Goal: Manage account settings

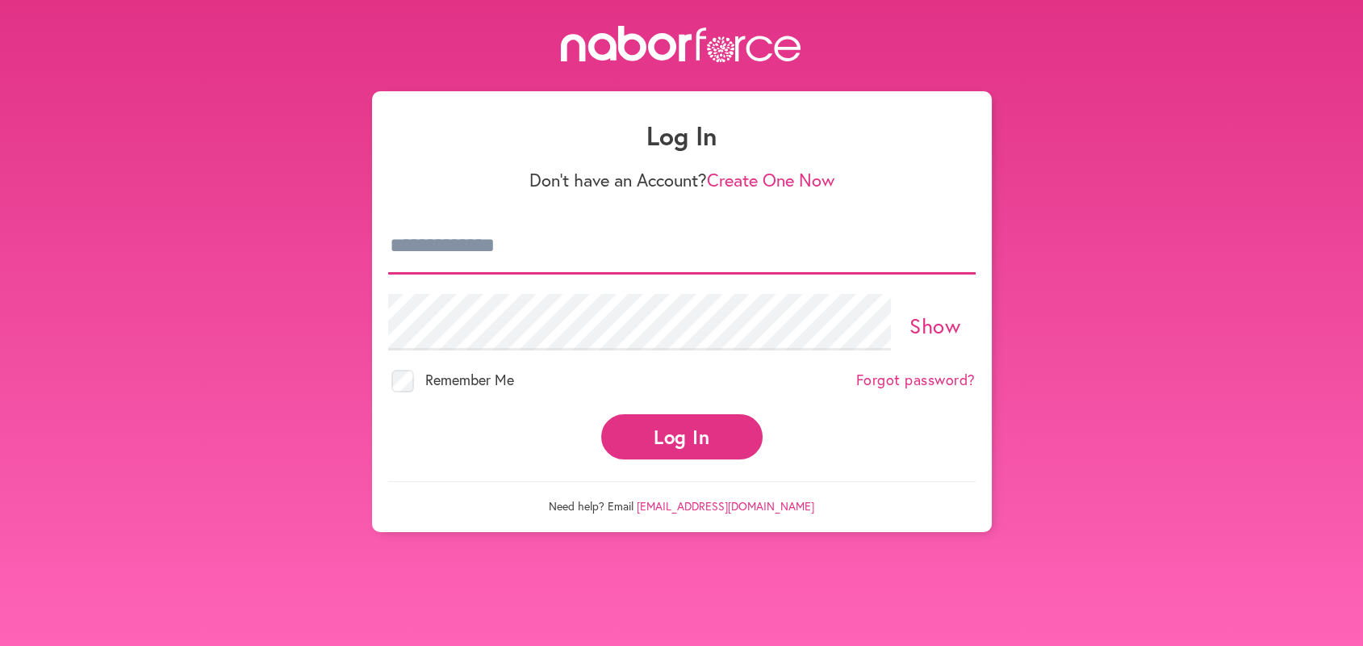
click at [397, 237] on input "email" at bounding box center [681, 246] width 587 height 56
type input "**********"
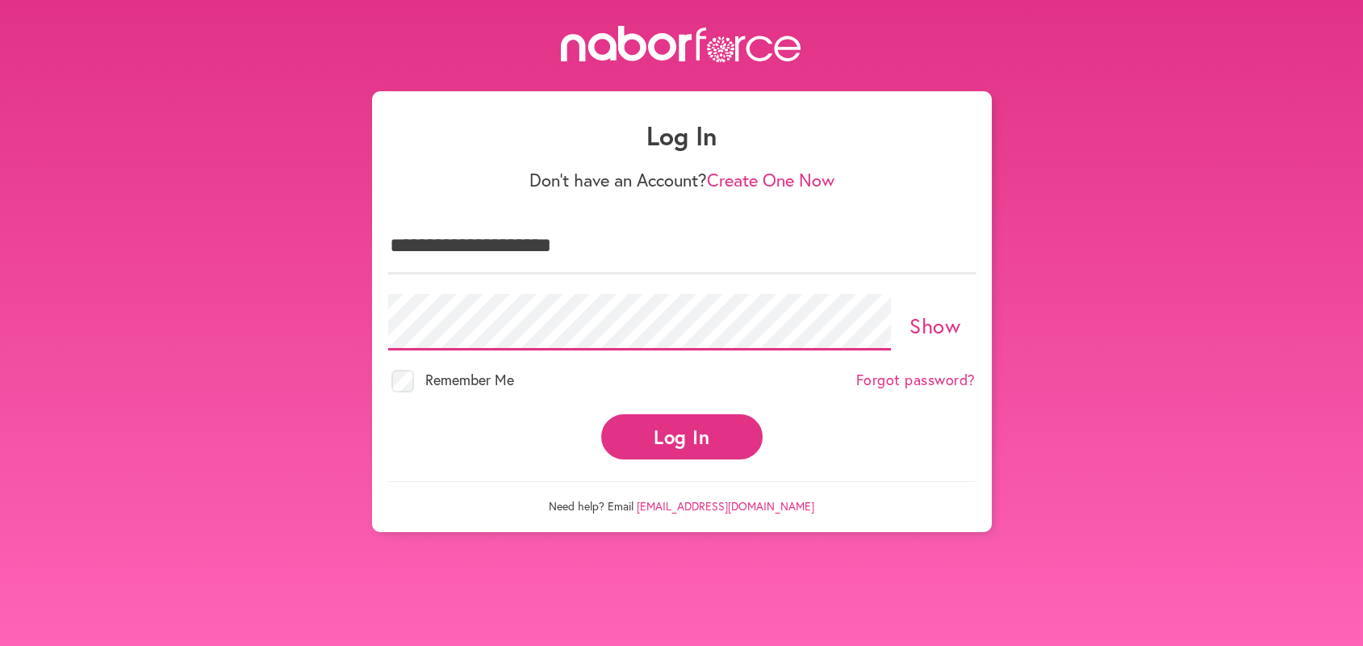
click at [601, 414] on button "Log In" at bounding box center [681, 436] width 161 height 44
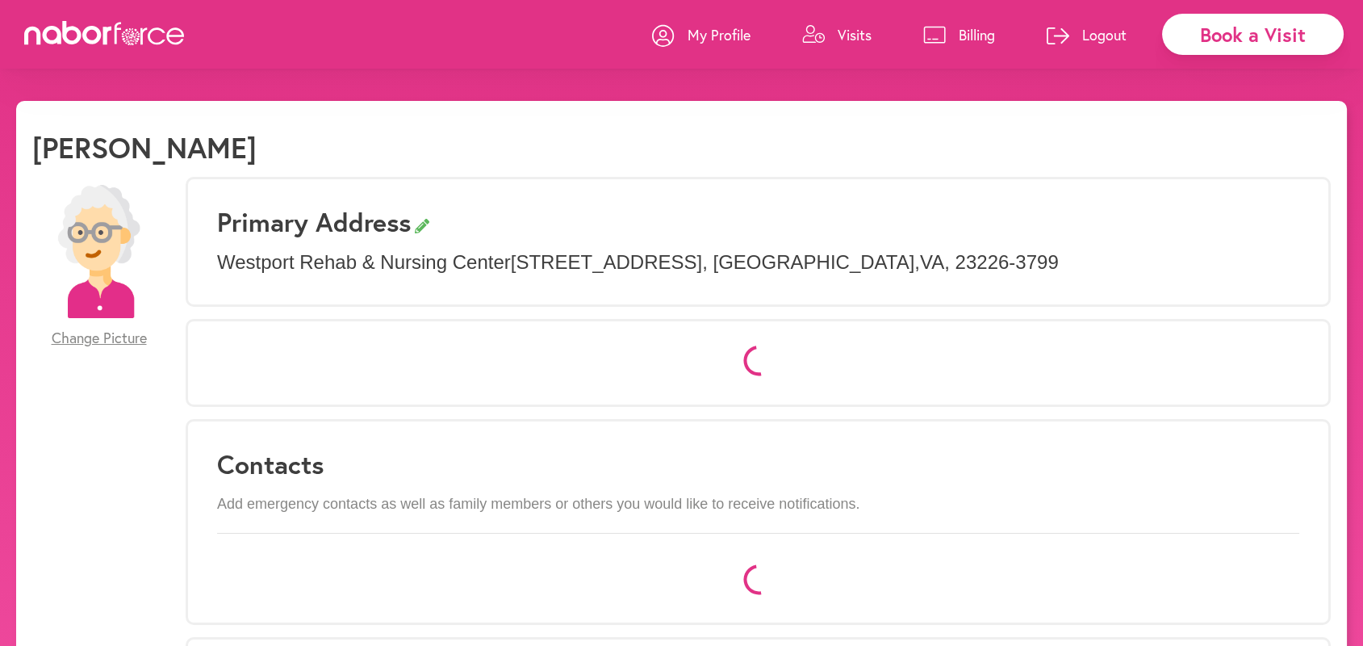
select select "*"
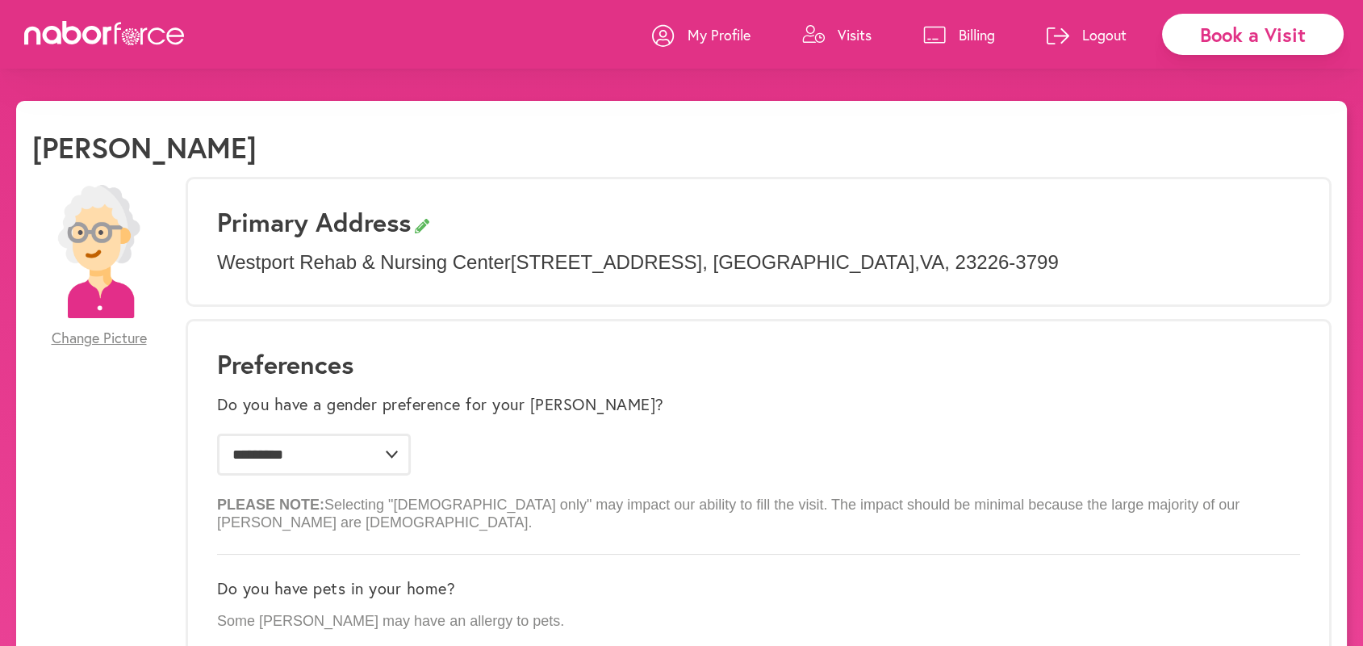
click at [851, 33] on p "Visits" at bounding box center [855, 34] width 34 height 19
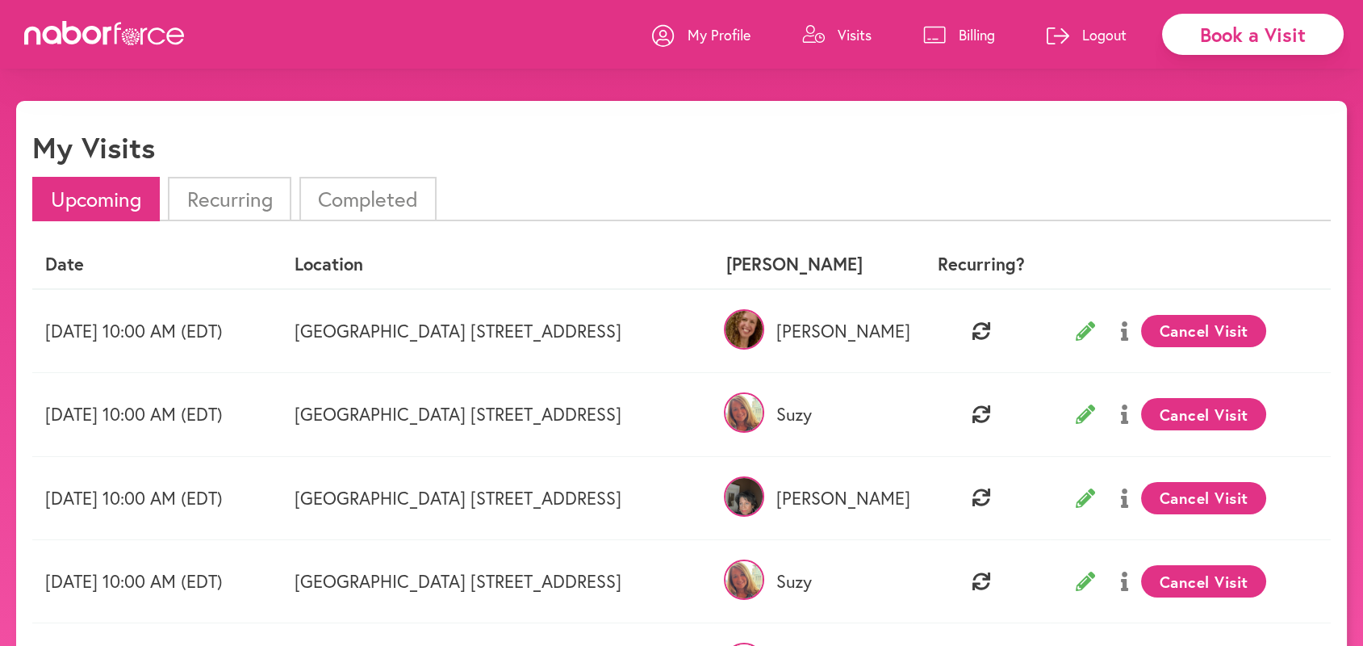
click at [1098, 34] on p "Logout" at bounding box center [1104, 34] width 44 height 19
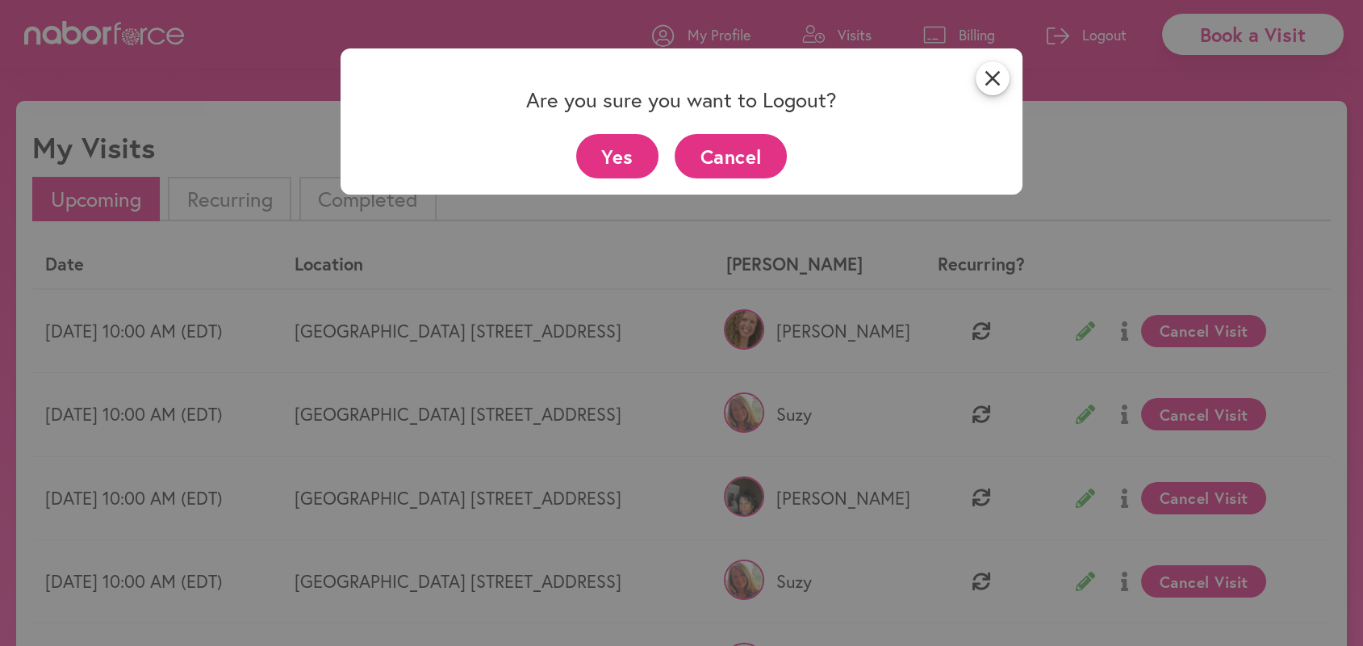
click at [614, 150] on button "Yes" at bounding box center [617, 156] width 83 height 44
